Goal: Task Accomplishment & Management: Manage account settings

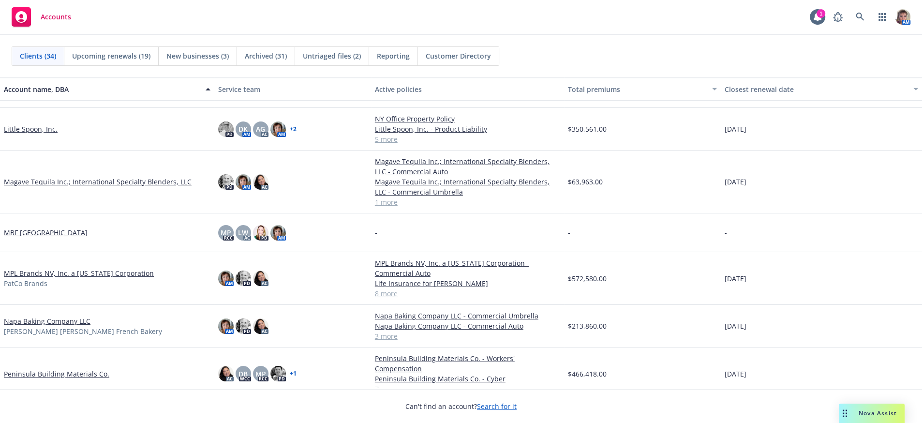
scroll to position [554, 0]
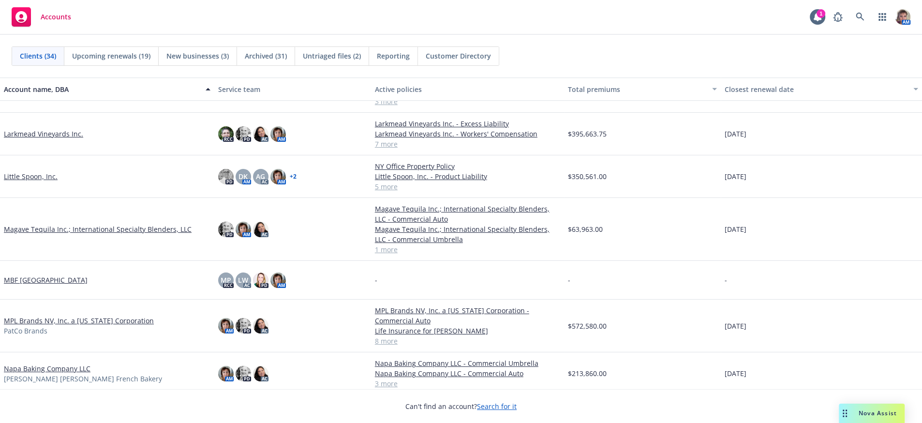
click at [24, 137] on link "Larkmead Vineyards Inc." at bounding box center [43, 134] width 79 height 10
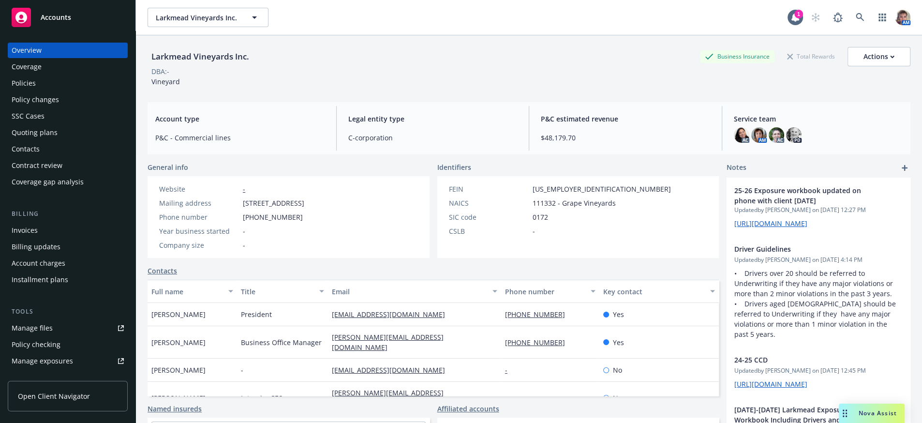
click at [46, 157] on div "Contacts" at bounding box center [68, 148] width 112 height 15
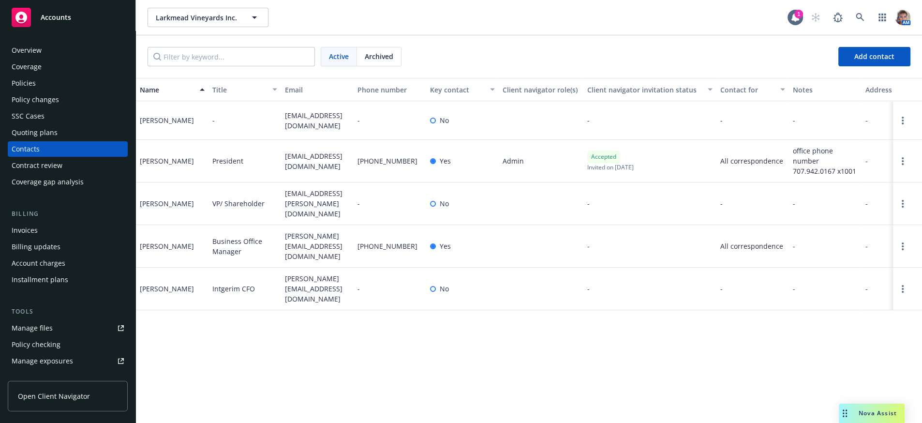
click at [59, 17] on span "Accounts" at bounding box center [56, 18] width 30 height 8
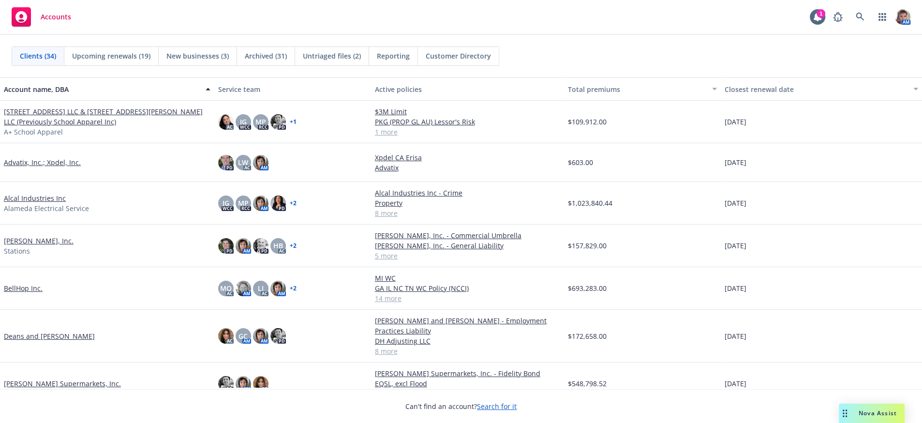
click at [23, 246] on link "[PERSON_NAME], Inc." at bounding box center [39, 241] width 70 height 10
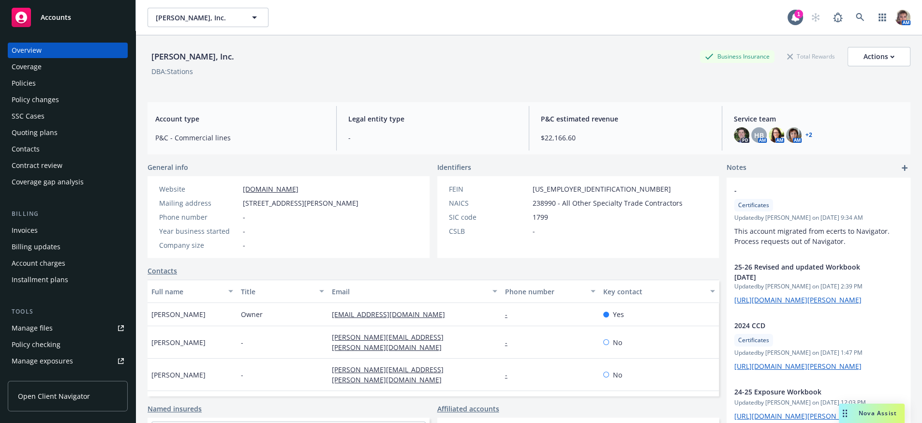
click at [60, 123] on div "SSC Cases" at bounding box center [68, 115] width 112 height 15
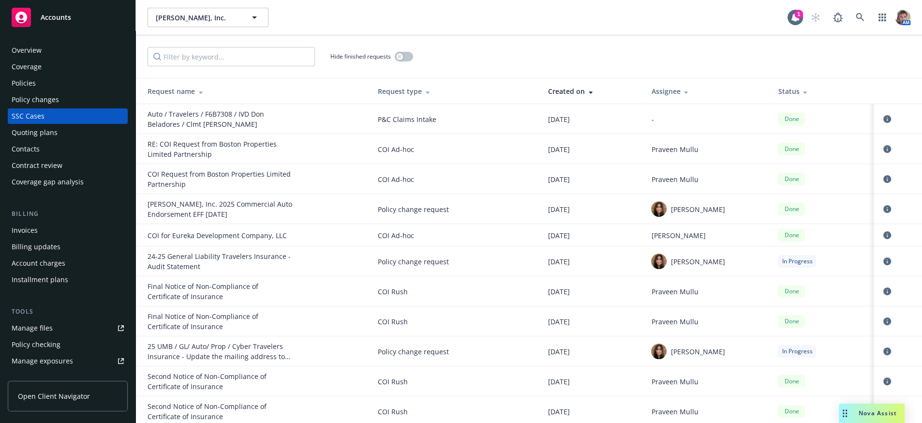
click at [395, 96] on div "Request type" at bounding box center [455, 91] width 155 height 10
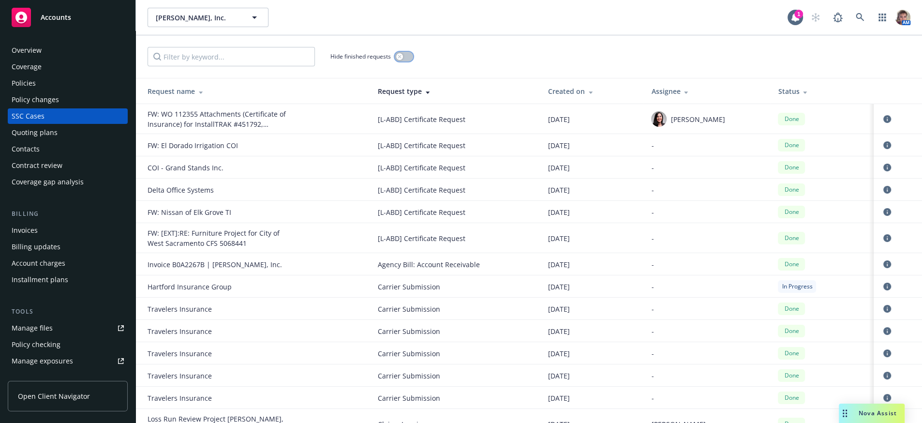
click at [399, 58] on icon "button" at bounding box center [400, 57] width 4 height 4
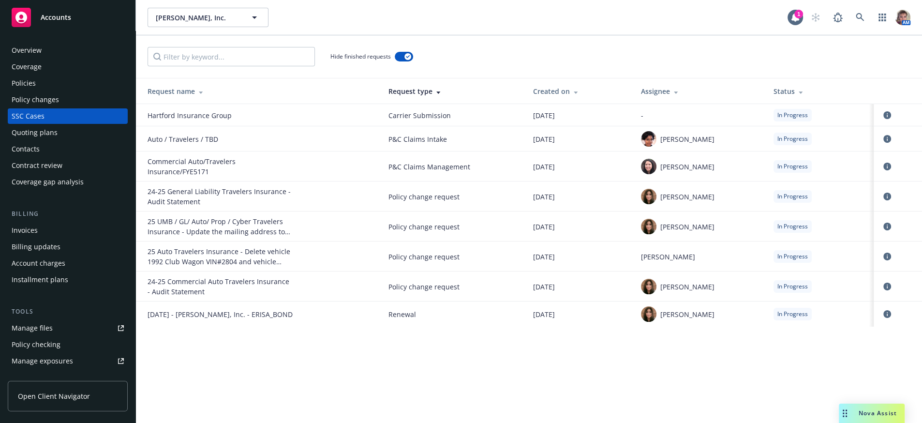
click at [28, 140] on div "Quoting plans" at bounding box center [35, 132] width 46 height 15
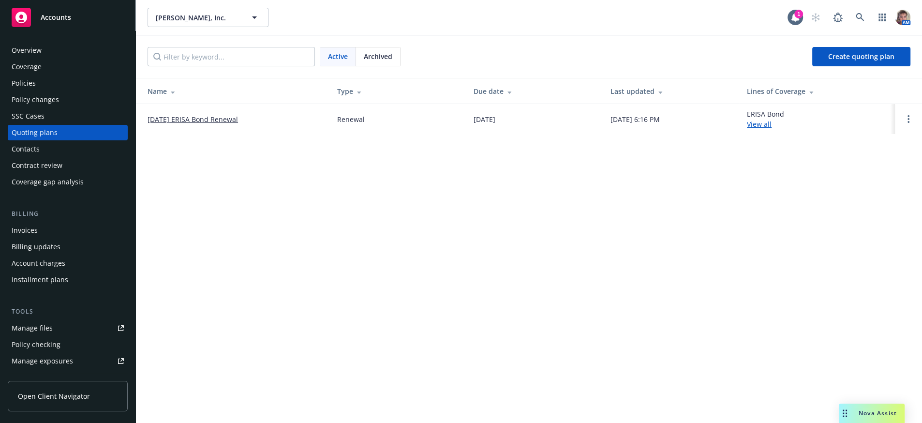
drag, startPoint x: 30, startPoint y: 90, endPoint x: 50, endPoint y: 89, distance: 19.8
click at [30, 90] on div "Policies" at bounding box center [24, 83] width 24 height 15
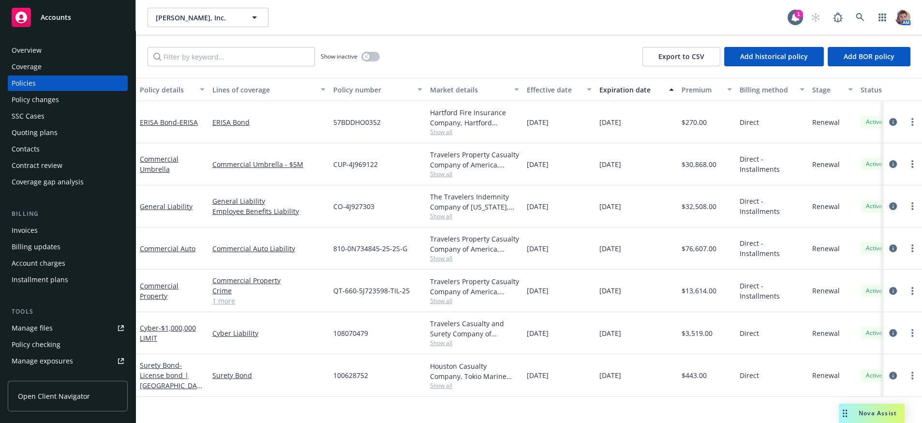
click at [888, 212] on link "circleInformation" at bounding box center [894, 206] width 12 height 12
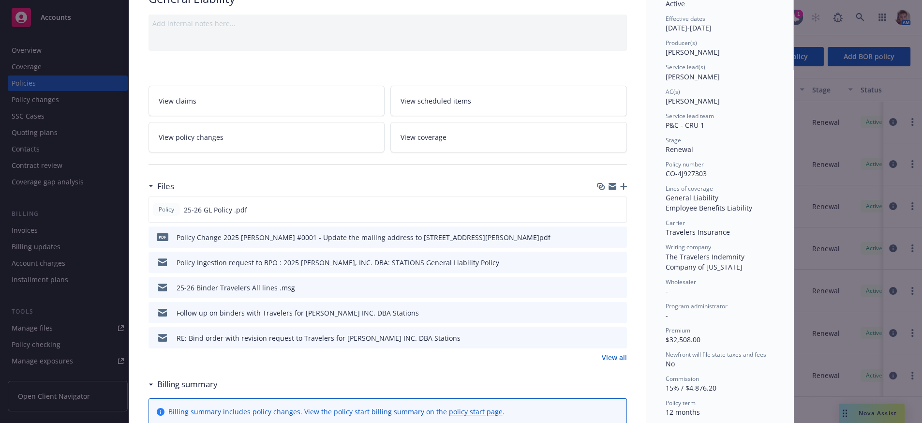
scroll to position [93, 0]
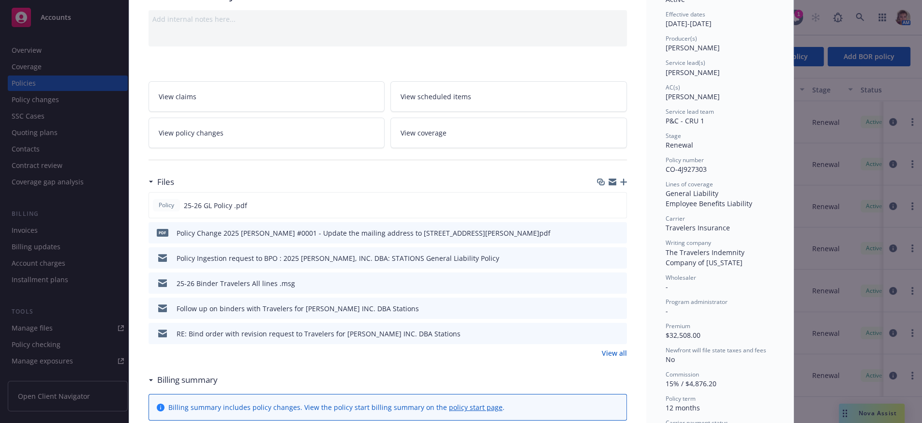
click at [598, 312] on icon "download file" at bounding box center [602, 308] width 8 height 8
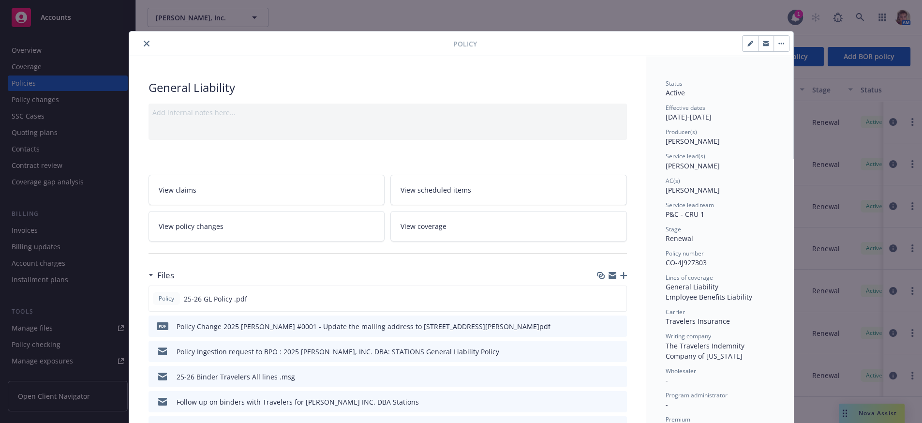
click at [144, 45] on icon "close" at bounding box center [147, 44] width 6 height 6
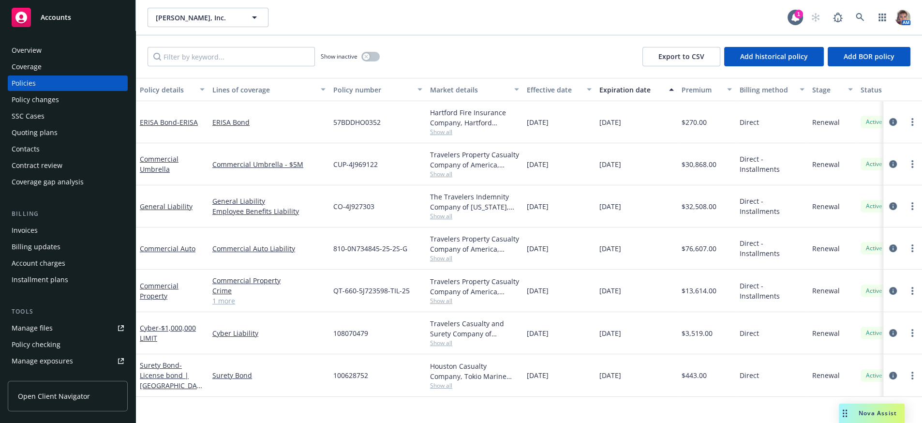
click at [54, 47] on div "Overview" at bounding box center [68, 50] width 112 height 15
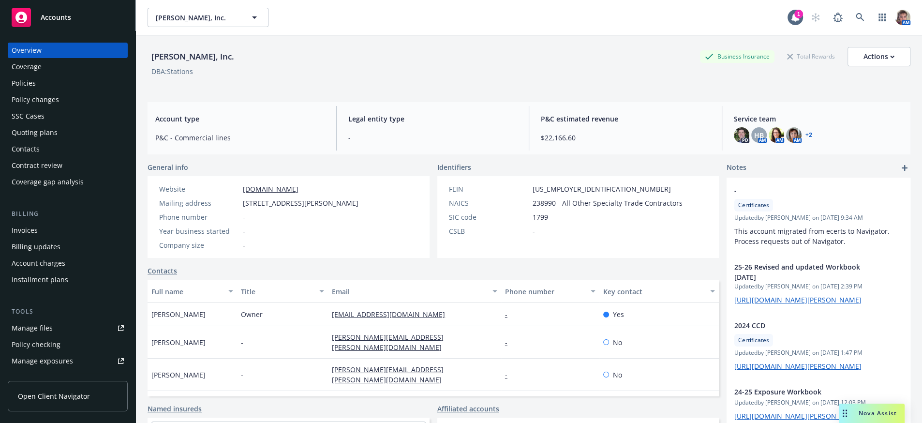
click at [53, 91] on div "Policies" at bounding box center [68, 83] width 112 height 15
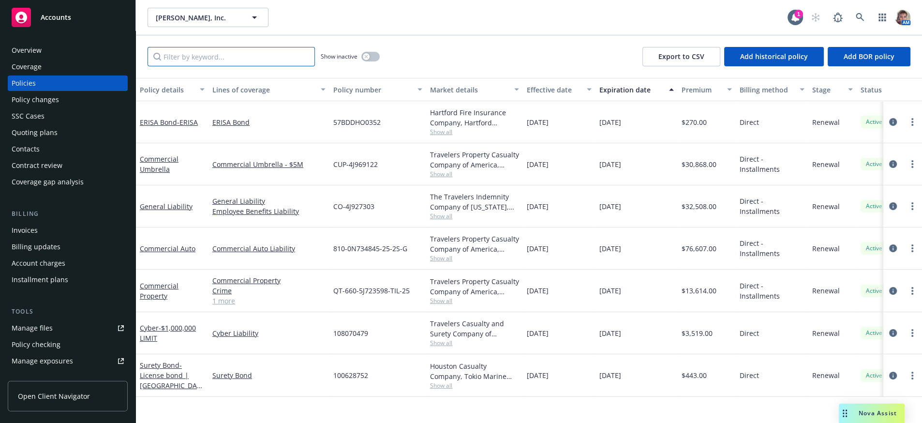
click at [233, 64] on input "Filter by keyword..." at bounding box center [231, 56] width 167 height 19
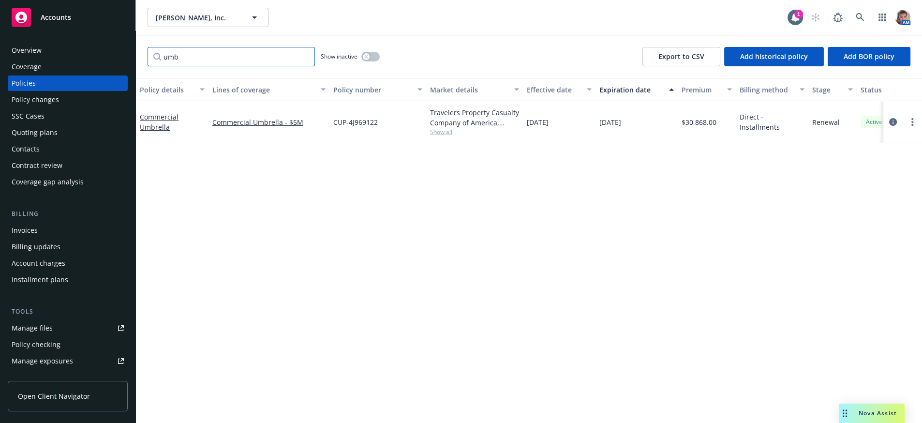
type input "umb"
click at [627, 214] on div "Policy details Lines of coverage Policy number Market details Effective date Ex…" at bounding box center [529, 247] width 786 height 338
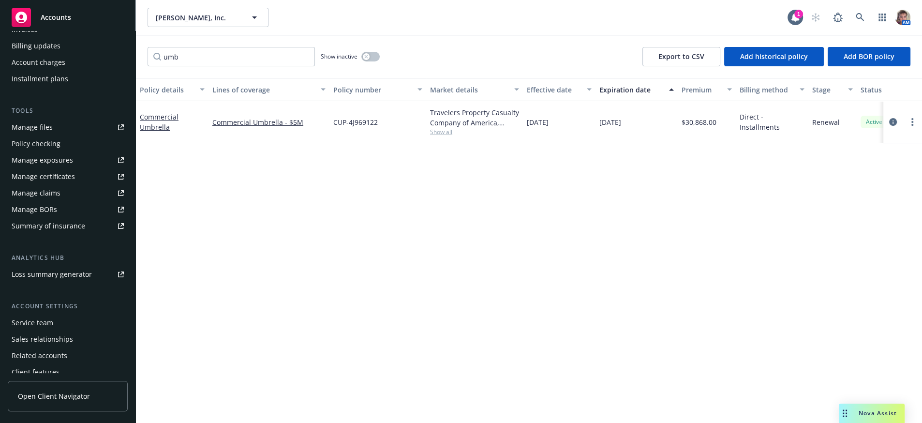
scroll to position [199, 0]
click at [57, 27] on div "Accounts" at bounding box center [68, 17] width 112 height 19
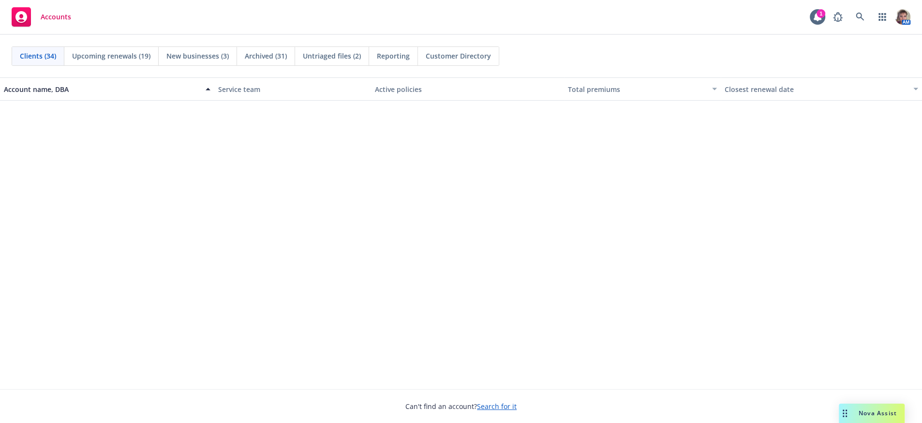
scroll to position [1032, 0]
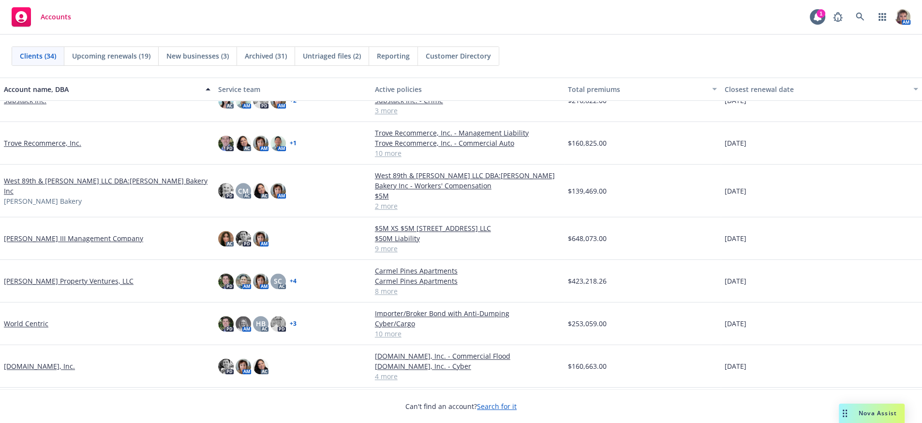
click at [49, 286] on link "[PERSON_NAME] Property Ventures, LLC" at bounding box center [69, 281] width 130 height 10
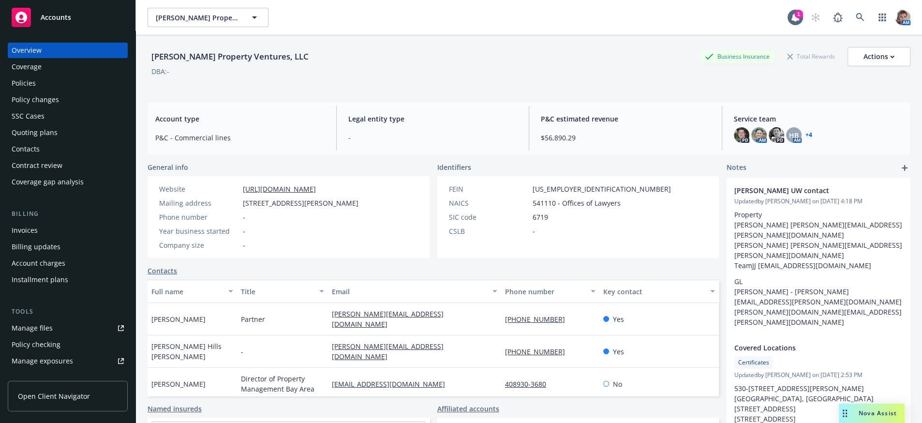
click at [35, 91] on div "Policies" at bounding box center [24, 83] width 24 height 15
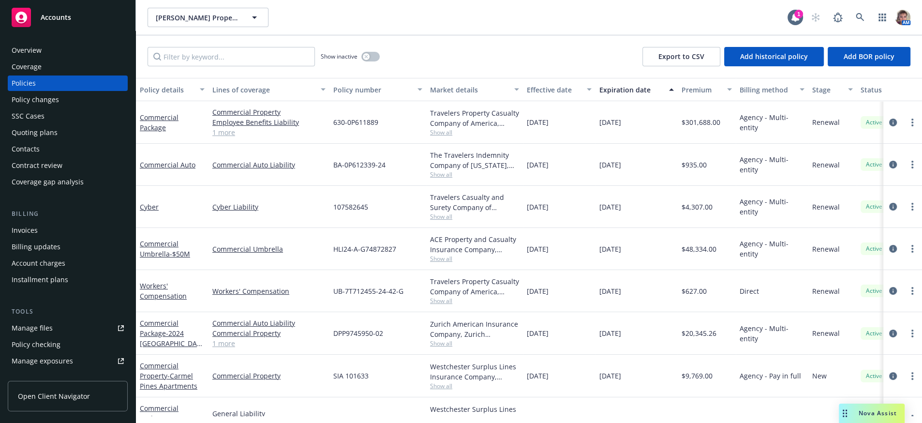
click at [605, 35] on div "[PERSON_NAME] Property Ventures, LLC [PERSON_NAME] Property Ventures, LLC 1 AM" at bounding box center [529, 17] width 786 height 35
click at [38, 157] on div "Contacts" at bounding box center [26, 148] width 28 height 15
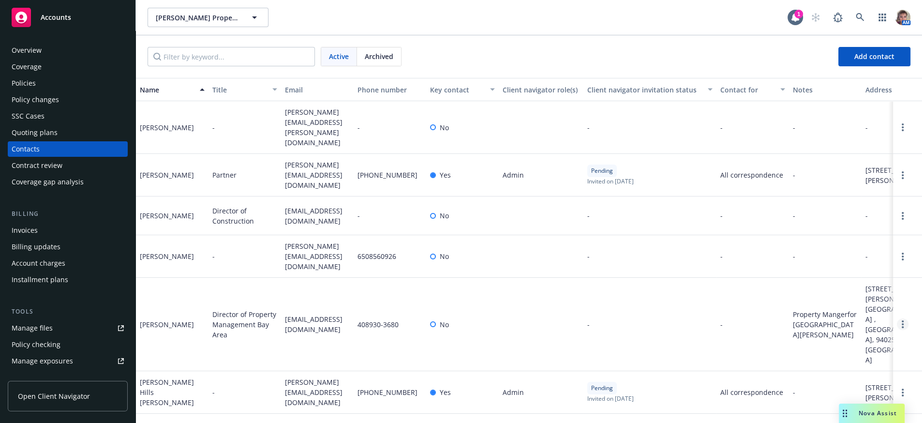
click at [902, 320] on icon "Open options" at bounding box center [903, 324] width 2 height 8
click at [834, 237] on link "Edit contact" at bounding box center [841, 238] width 109 height 19
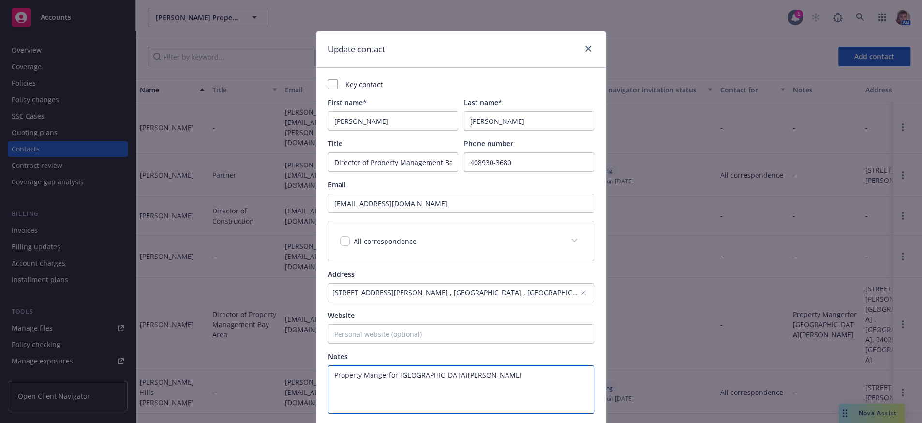
click at [473, 393] on textarea "Property Mangerfor [GEOGRAPHIC_DATA][PERSON_NAME]" at bounding box center [461, 389] width 266 height 48
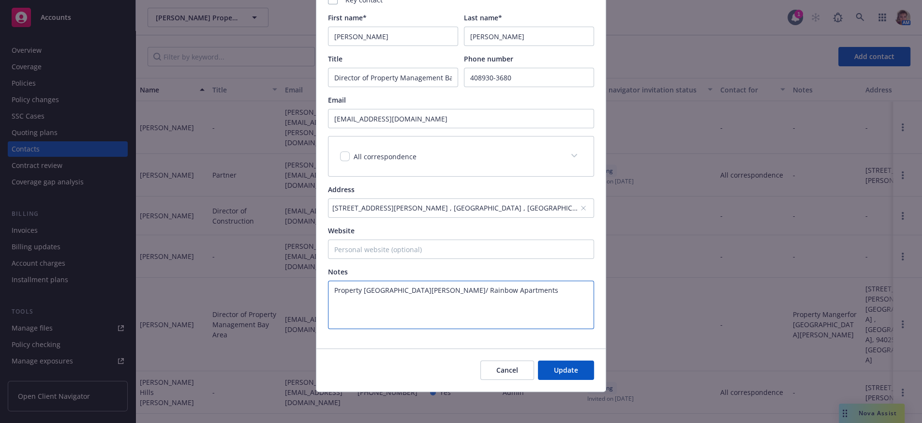
scroll to position [109, 0]
click at [558, 368] on span "Update" at bounding box center [566, 369] width 24 height 9
type textarea "Property [GEOGRAPHIC_DATA][PERSON_NAME]/ Rainbow Apartments"
